Goal: Navigation & Orientation: Find specific page/section

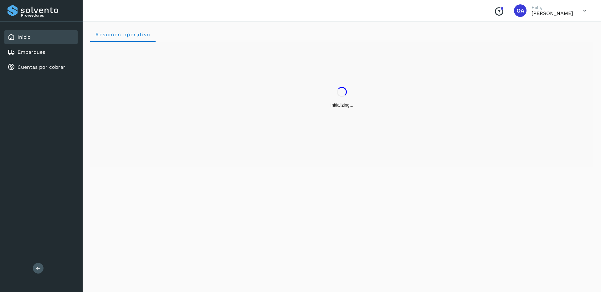
click at [58, 74] on div "Inicio Embarques Cuentas por cobrar" at bounding box center [41, 52] width 83 height 61
click at [54, 68] on link "Cuentas por cobrar" at bounding box center [42, 67] width 48 height 6
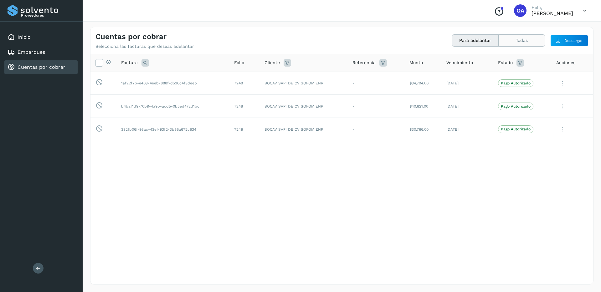
click at [526, 41] on button "Todas" at bounding box center [522, 41] width 46 height 12
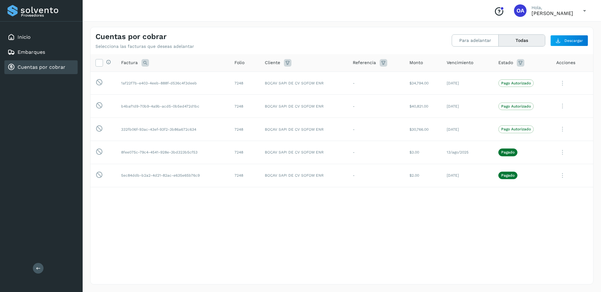
click at [411, 39] on div "Cuentas por cobrar Selecciona las facturas que deseas adelantar Para adelantar …" at bounding box center [341, 38] width 503 height 22
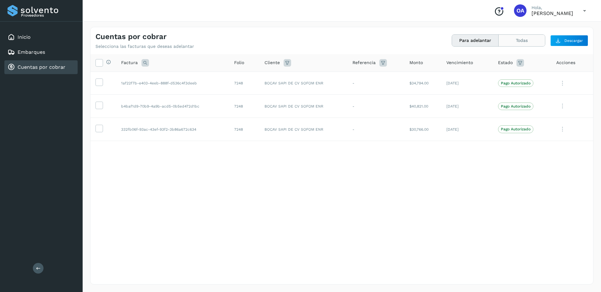
click at [515, 40] on button "Todas" at bounding box center [522, 41] width 46 height 12
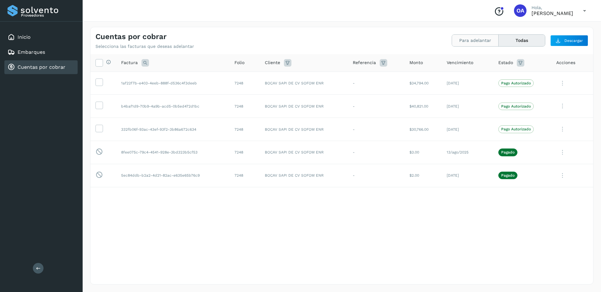
click at [459, 44] on button "Para adelantar" at bounding box center [475, 41] width 47 height 12
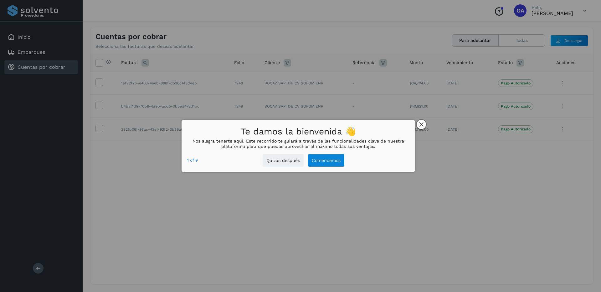
click at [421, 121] on button "close," at bounding box center [421, 124] width 9 height 9
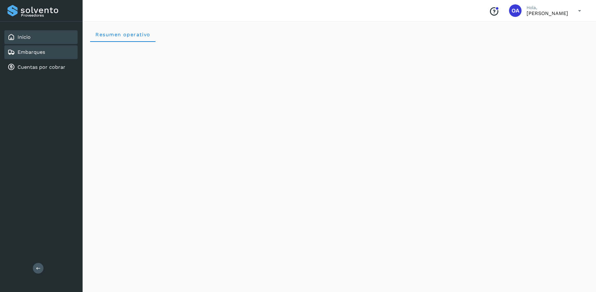
click at [70, 56] on div "Embarques" at bounding box center [40, 52] width 73 height 14
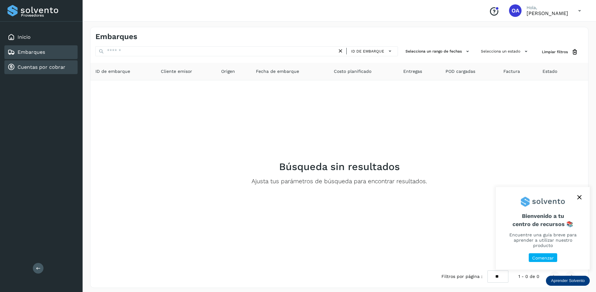
click at [70, 65] on div "Cuentas por cobrar" at bounding box center [40, 67] width 73 height 14
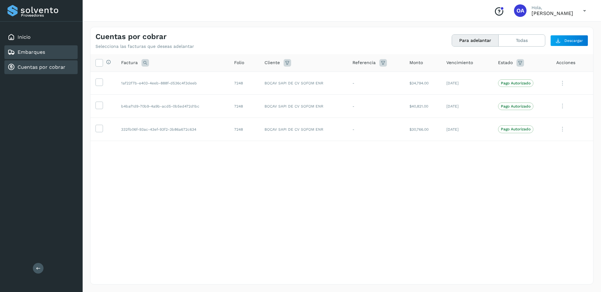
click at [59, 52] on div "Embarques" at bounding box center [40, 52] width 73 height 14
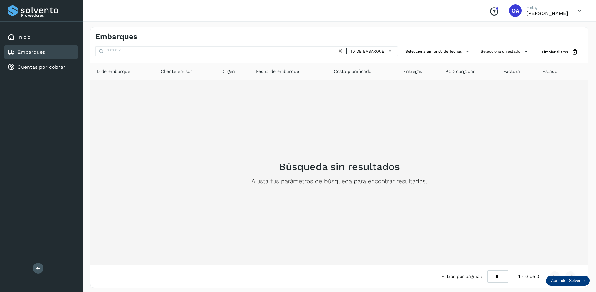
click at [307, 183] on p "Ajusta tus parámetros de búsqueda para encontrar resultados." at bounding box center [340, 181] width 176 height 7
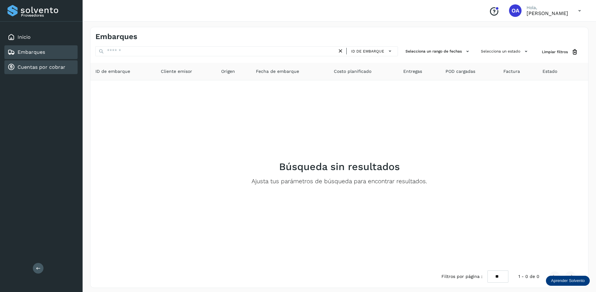
click at [38, 70] on link "Cuentas por cobrar" at bounding box center [42, 67] width 48 height 6
